Goal: Task Accomplishment & Management: Use online tool/utility

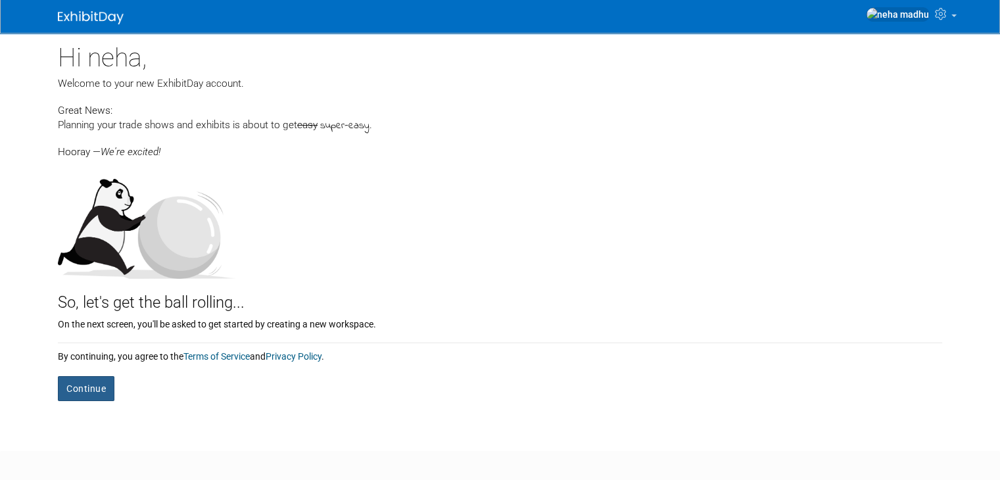
click at [74, 396] on button "Continue" at bounding box center [86, 388] width 57 height 25
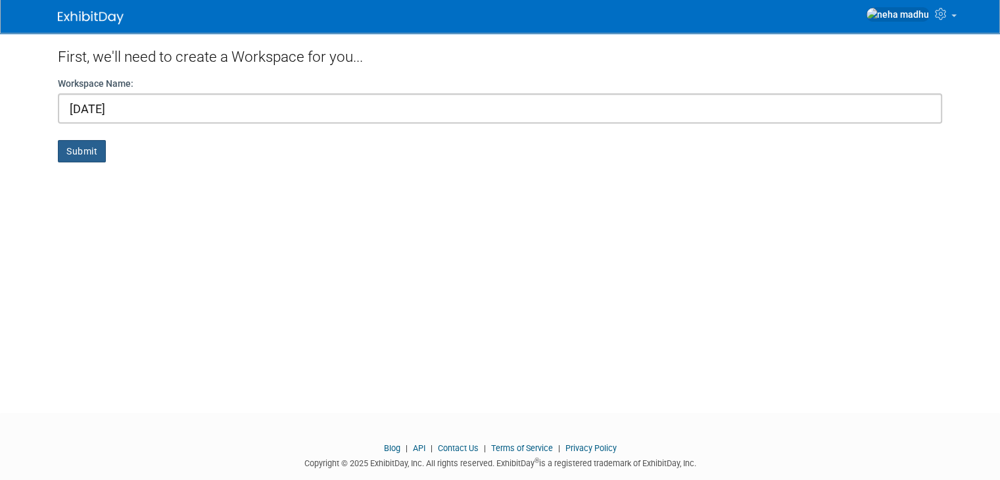
type input "Onam"
click at [68, 155] on button "Submit" at bounding box center [82, 151] width 48 height 22
